Goal: Navigation & Orientation: Find specific page/section

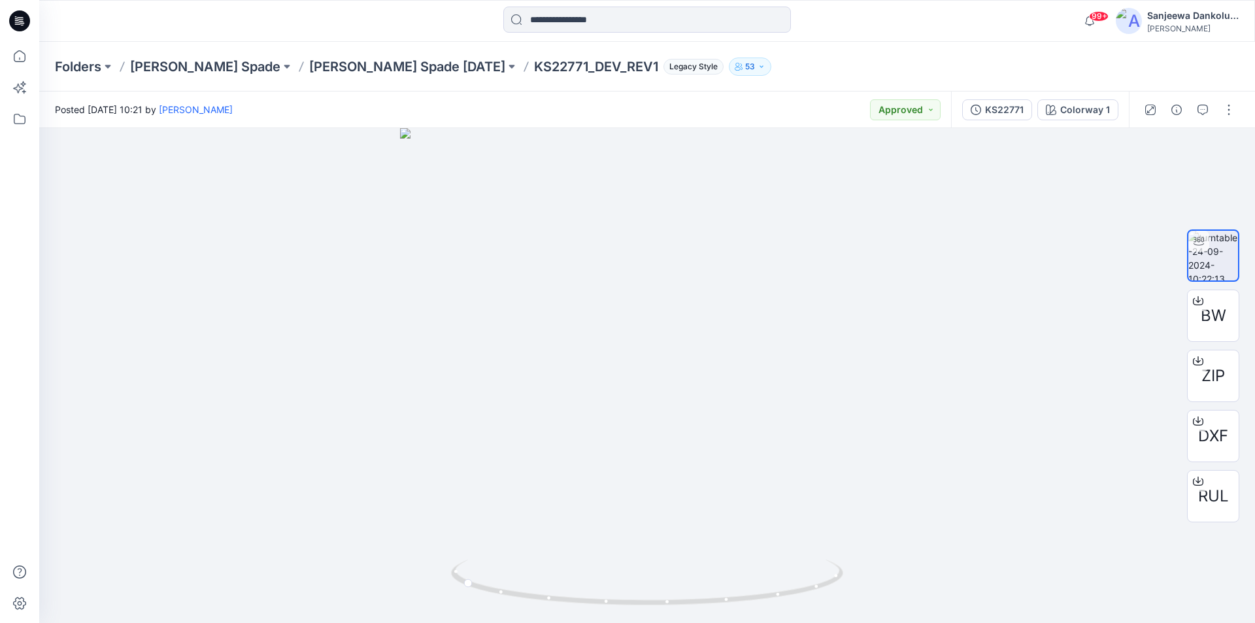
click at [14, 21] on icon at bounding box center [19, 20] width 21 height 21
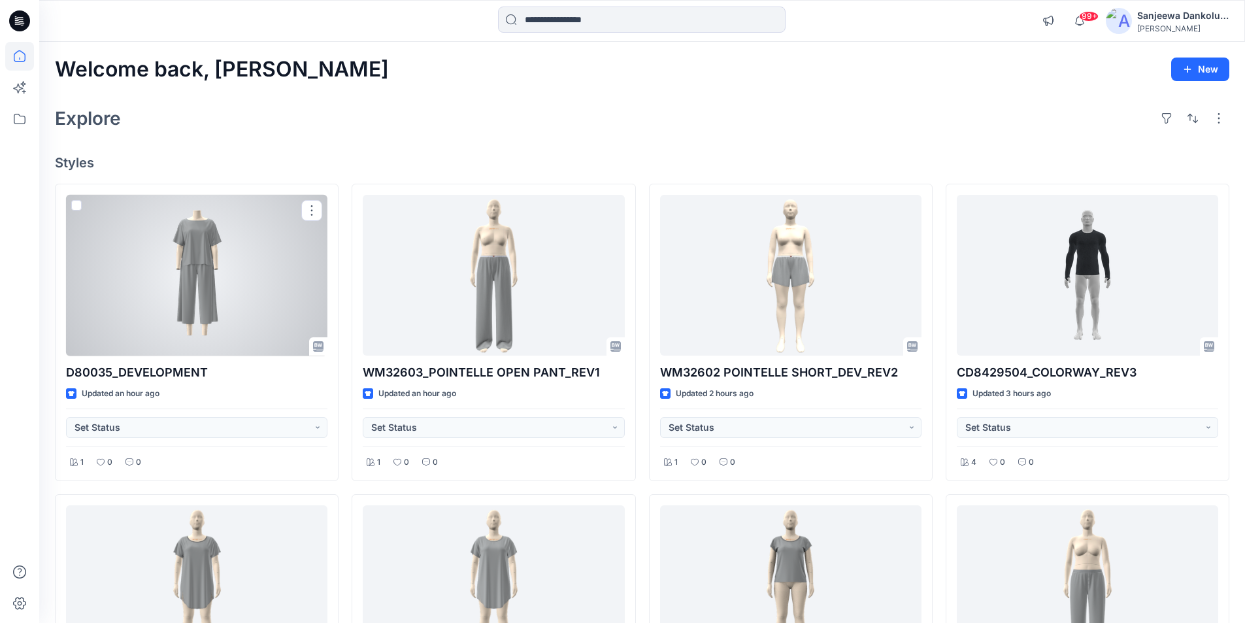
click at [210, 273] on div at bounding box center [196, 275] width 261 height 161
